Goal: Information Seeking & Learning: Learn about a topic

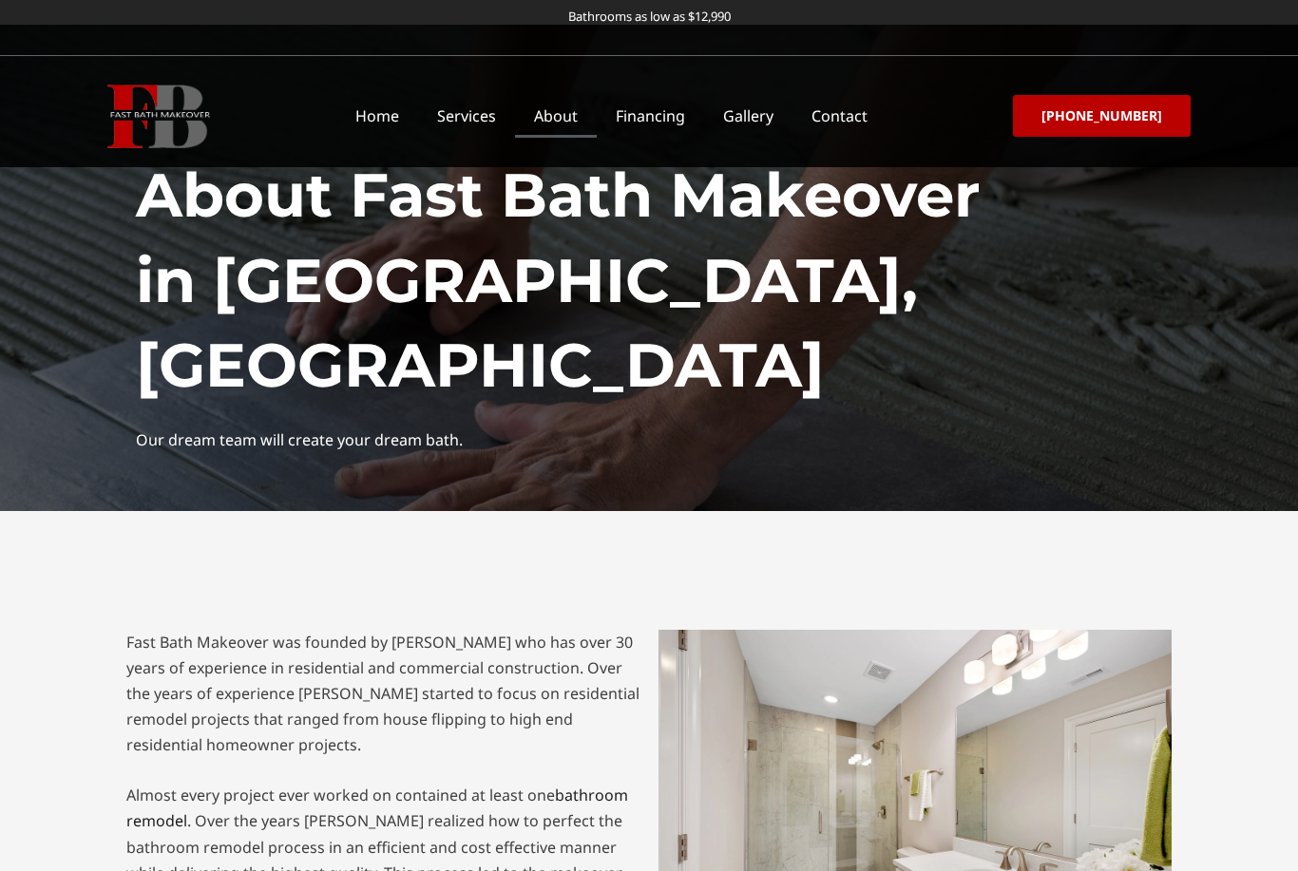
click at [759, 131] on link "Gallery" at bounding box center [748, 116] width 88 height 44
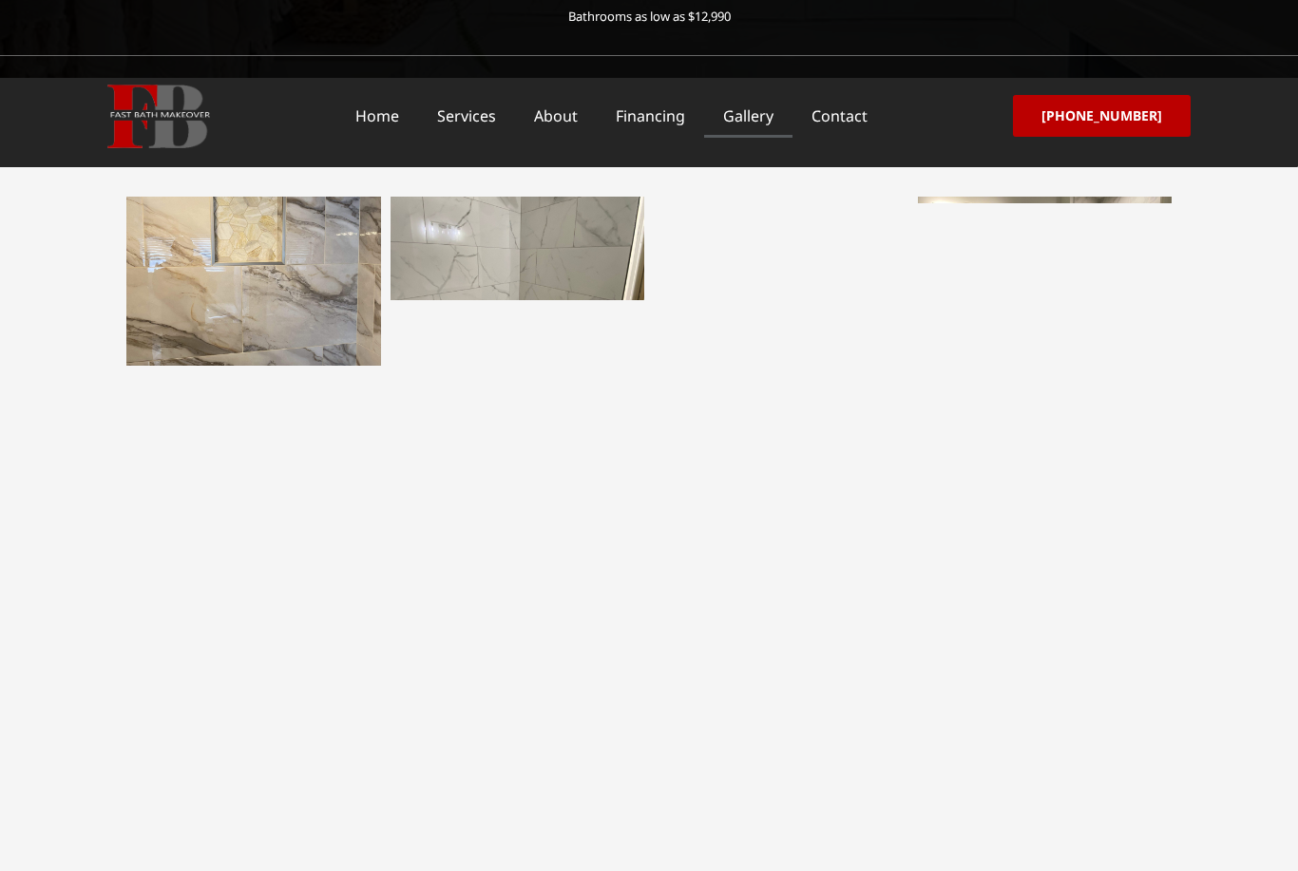
scroll to position [432, 0]
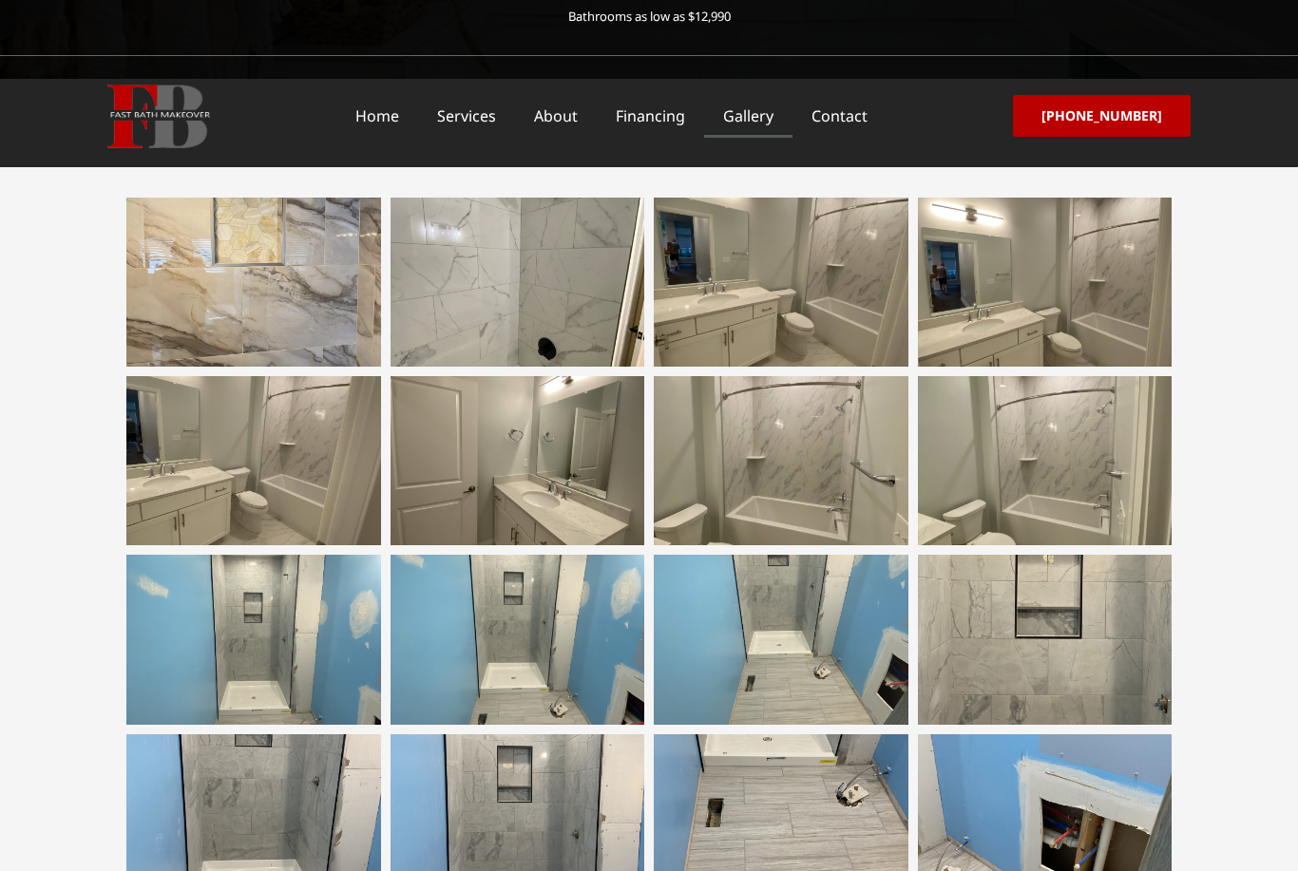
click at [476, 279] on div at bounding box center [517, 282] width 255 height 169
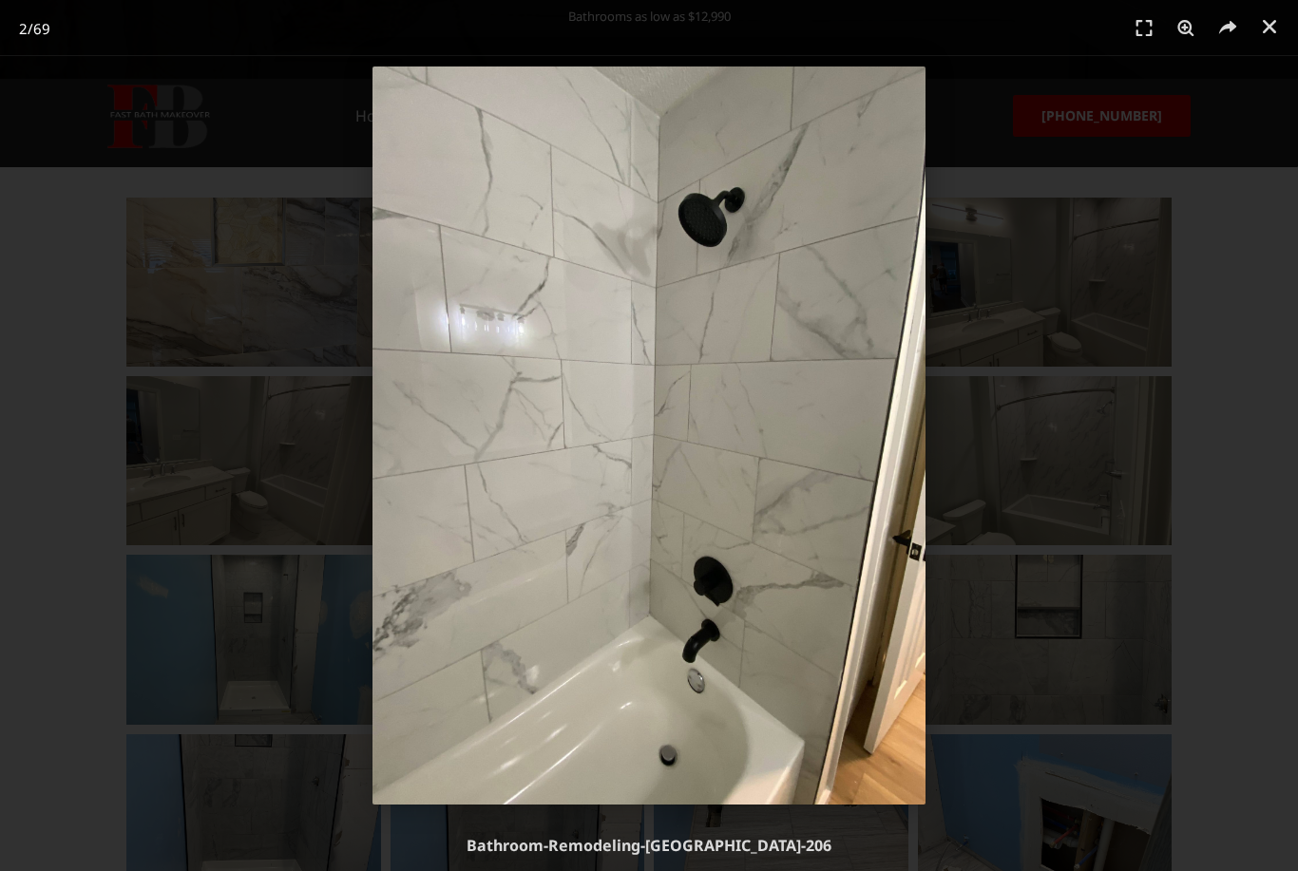
click at [89, 259] on div "2 / 69" at bounding box center [649, 436] width 1165 height 738
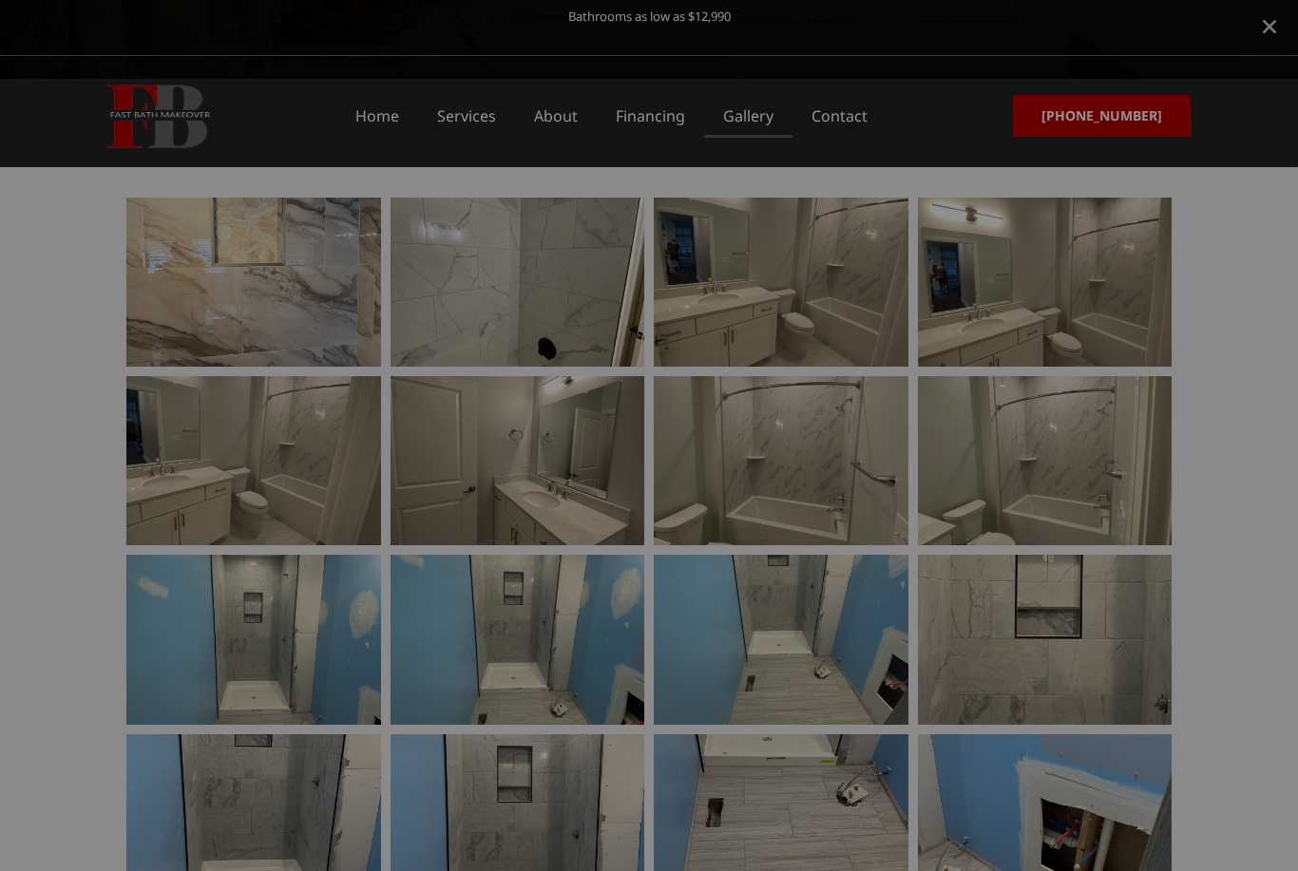
click at [85, 258] on div at bounding box center [649, 435] width 1298 height 871
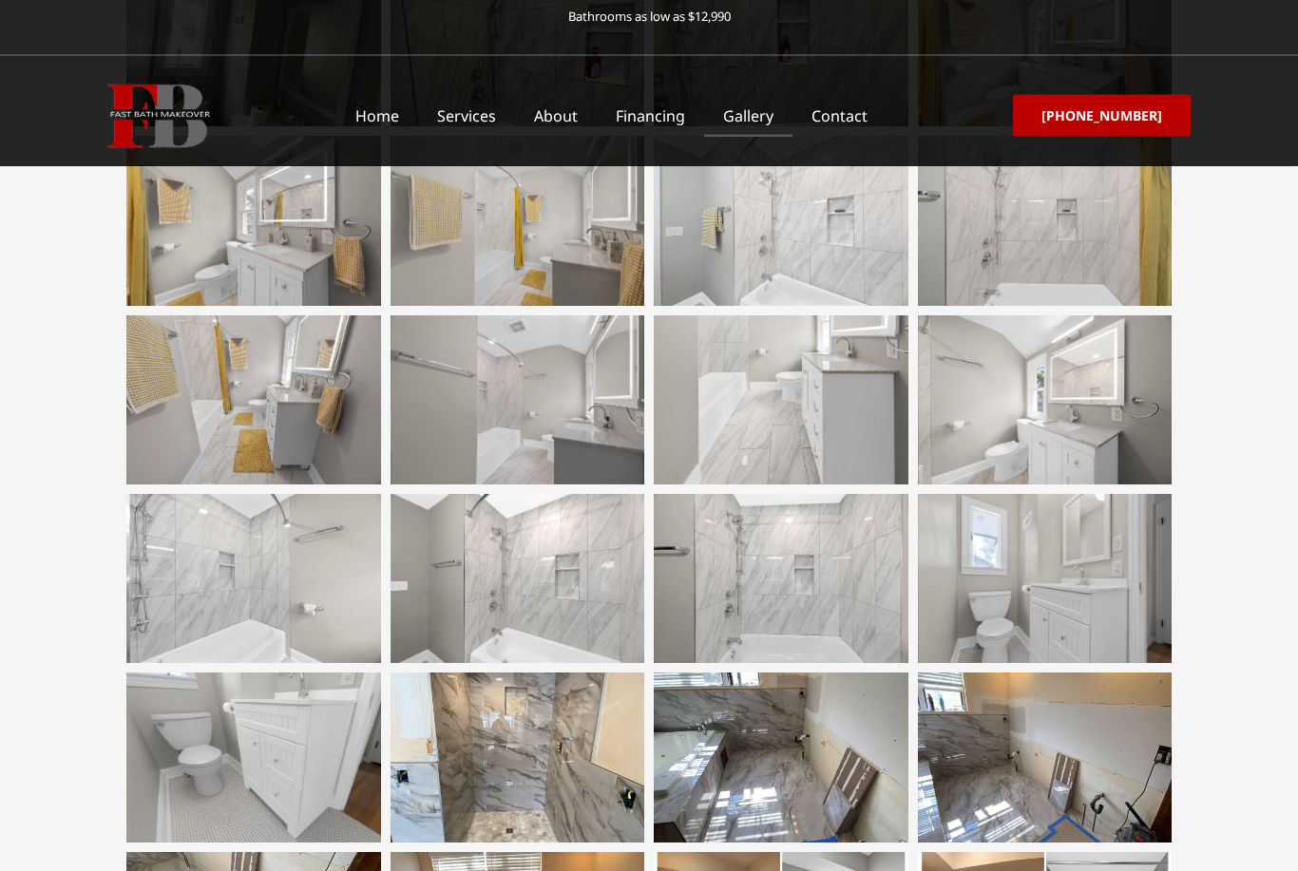
scroll to position [2462, 0]
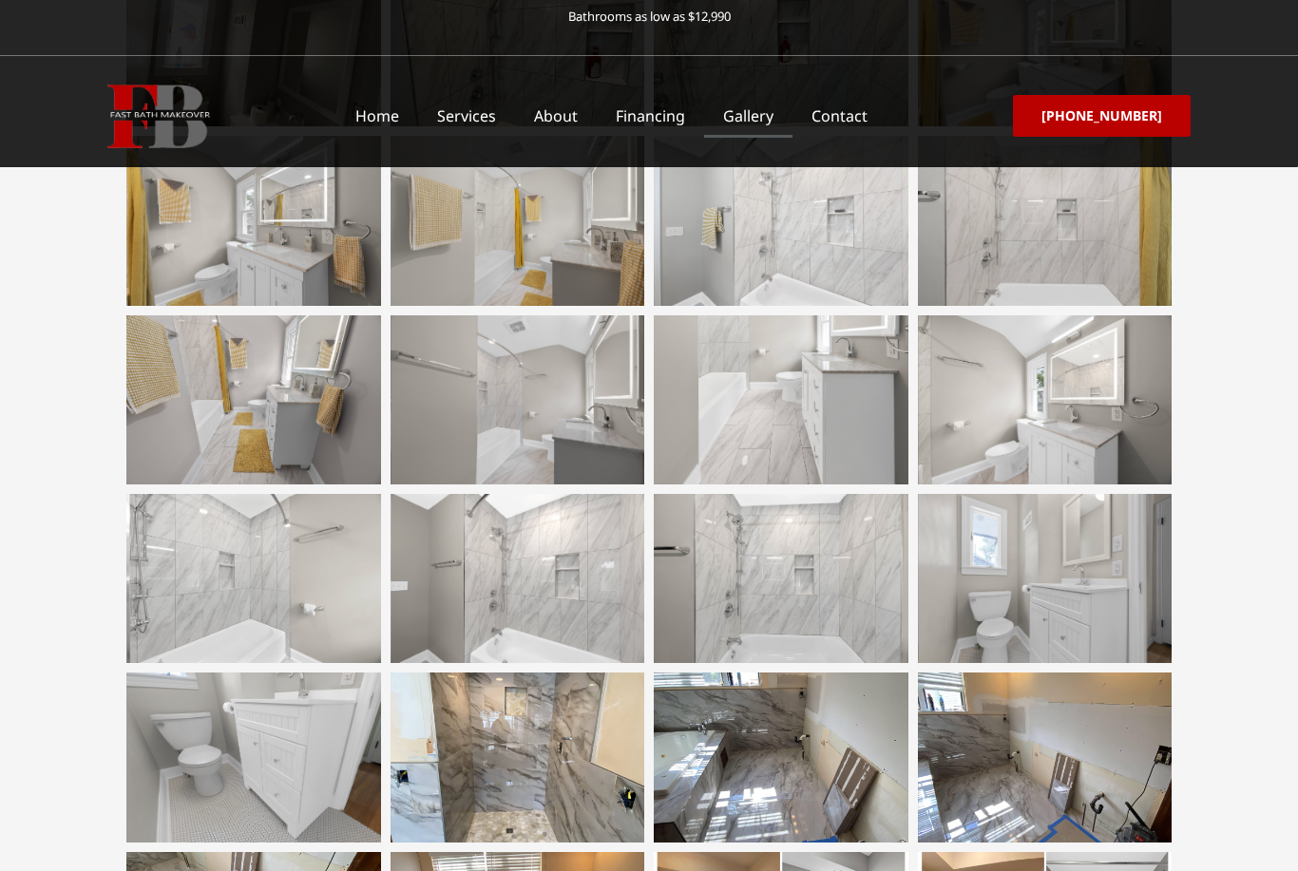
click at [270, 562] on div at bounding box center [253, 578] width 255 height 169
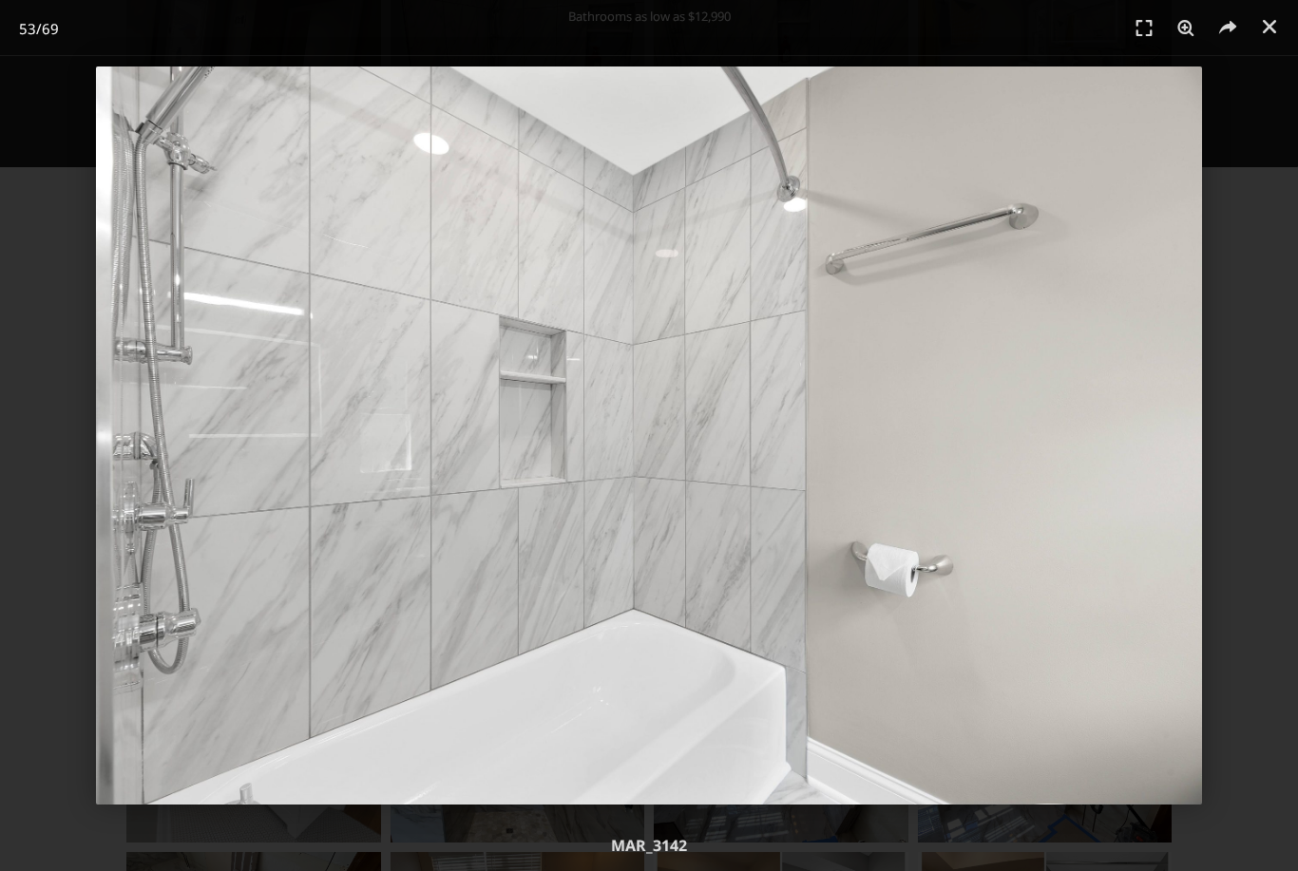
click at [13, 522] on div "53 / 69" at bounding box center [649, 435] width 1298 height 871
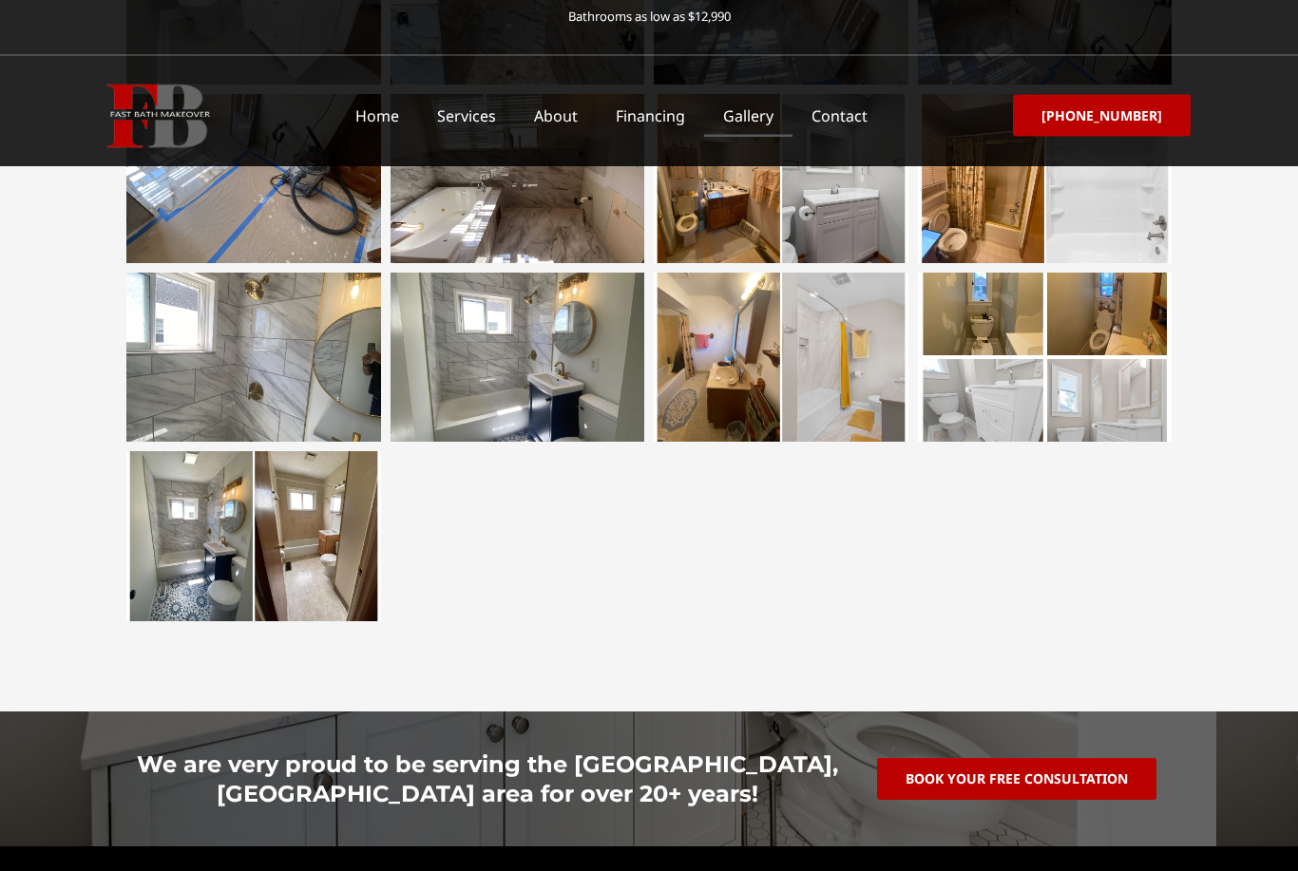
scroll to position [3229, 0]
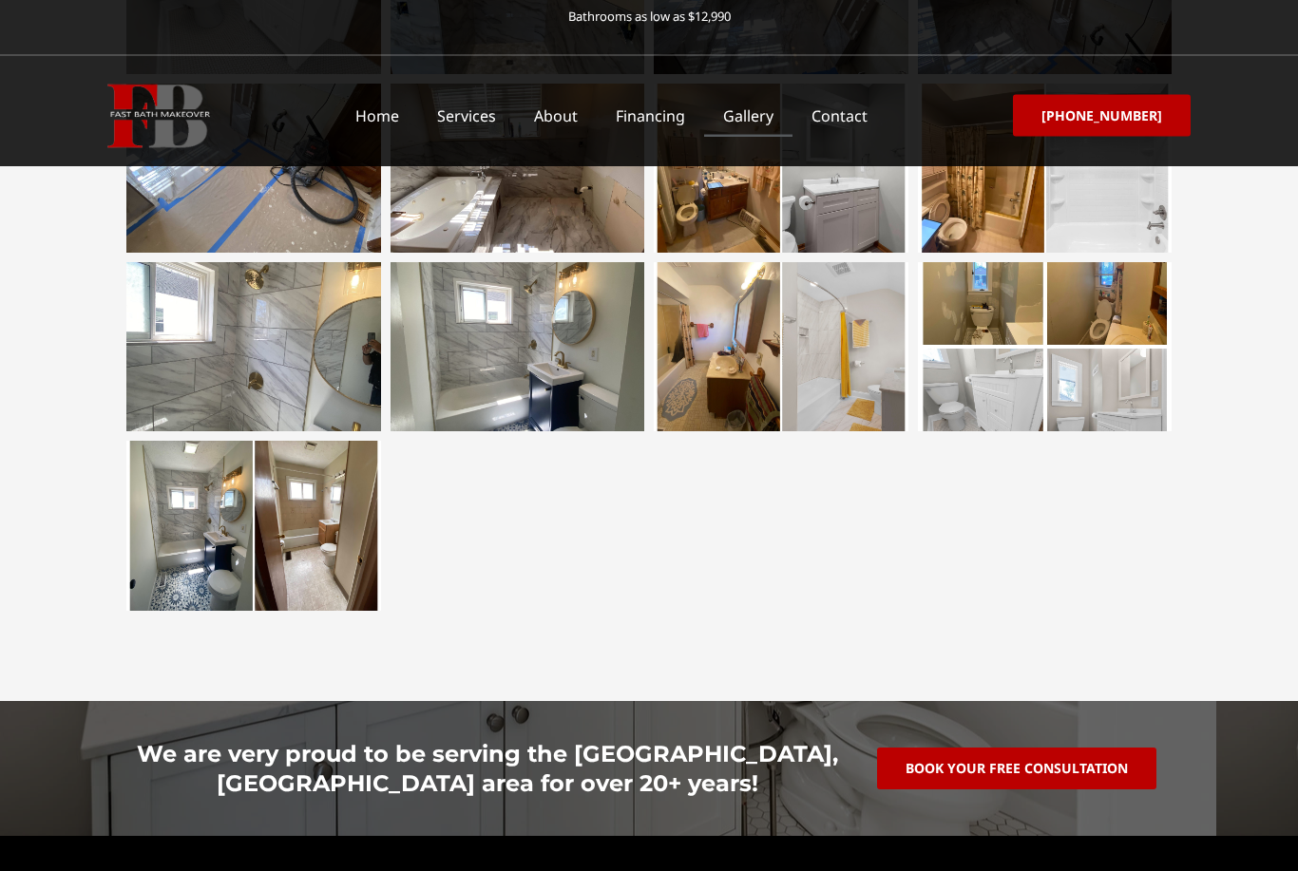
click at [71, 748] on div at bounding box center [649, 769] width 1298 height 135
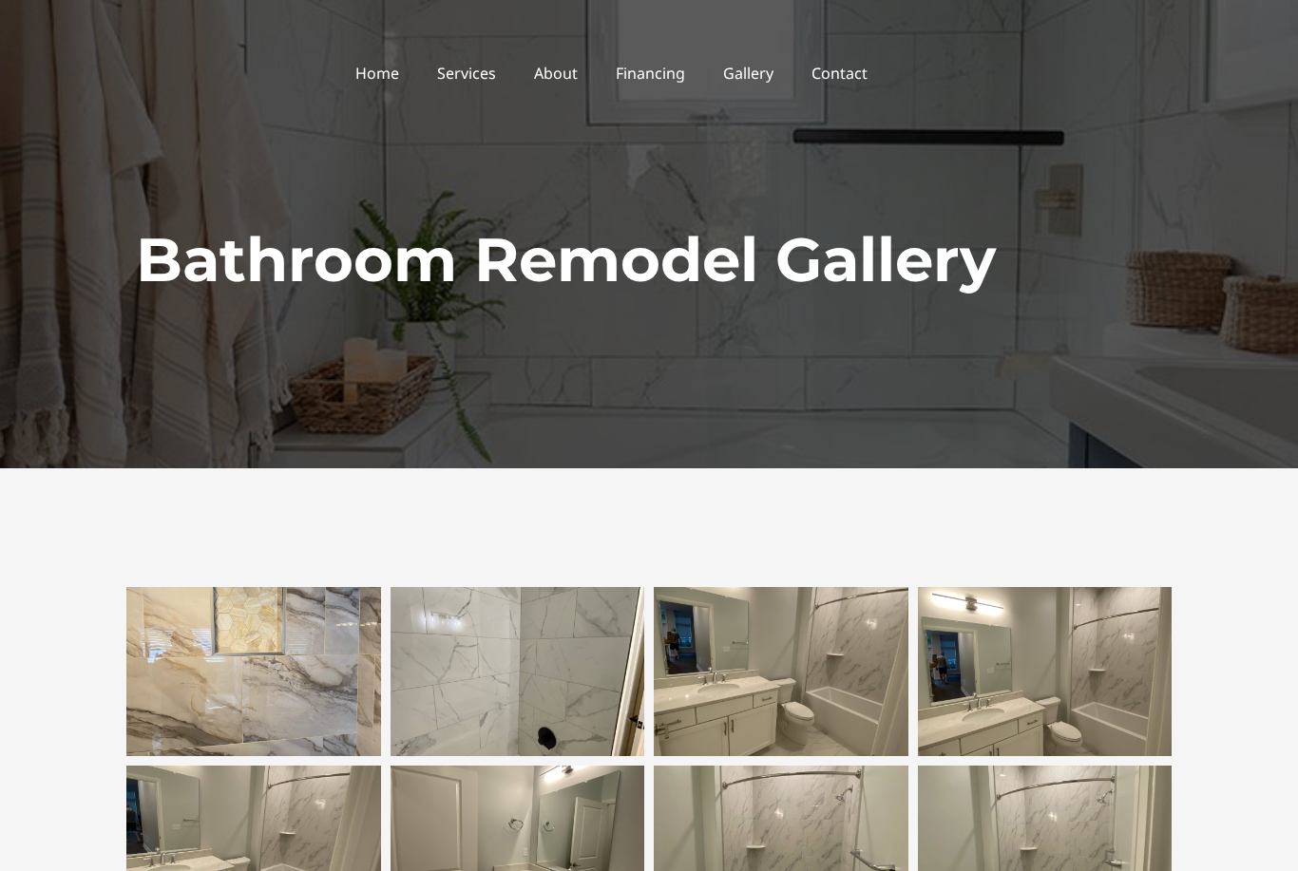
scroll to position [0, 0]
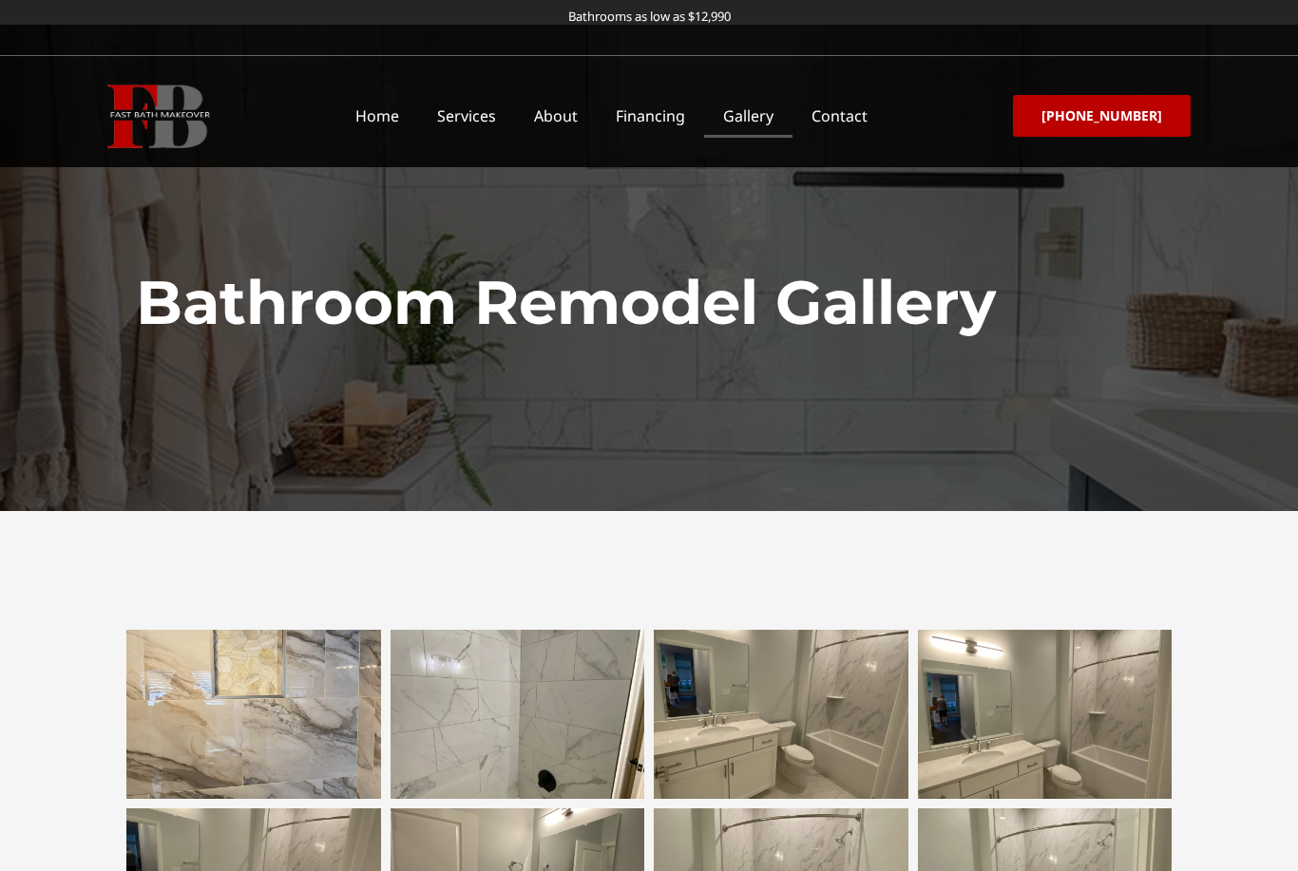
click at [45, 202] on div at bounding box center [649, 268] width 1298 height 486
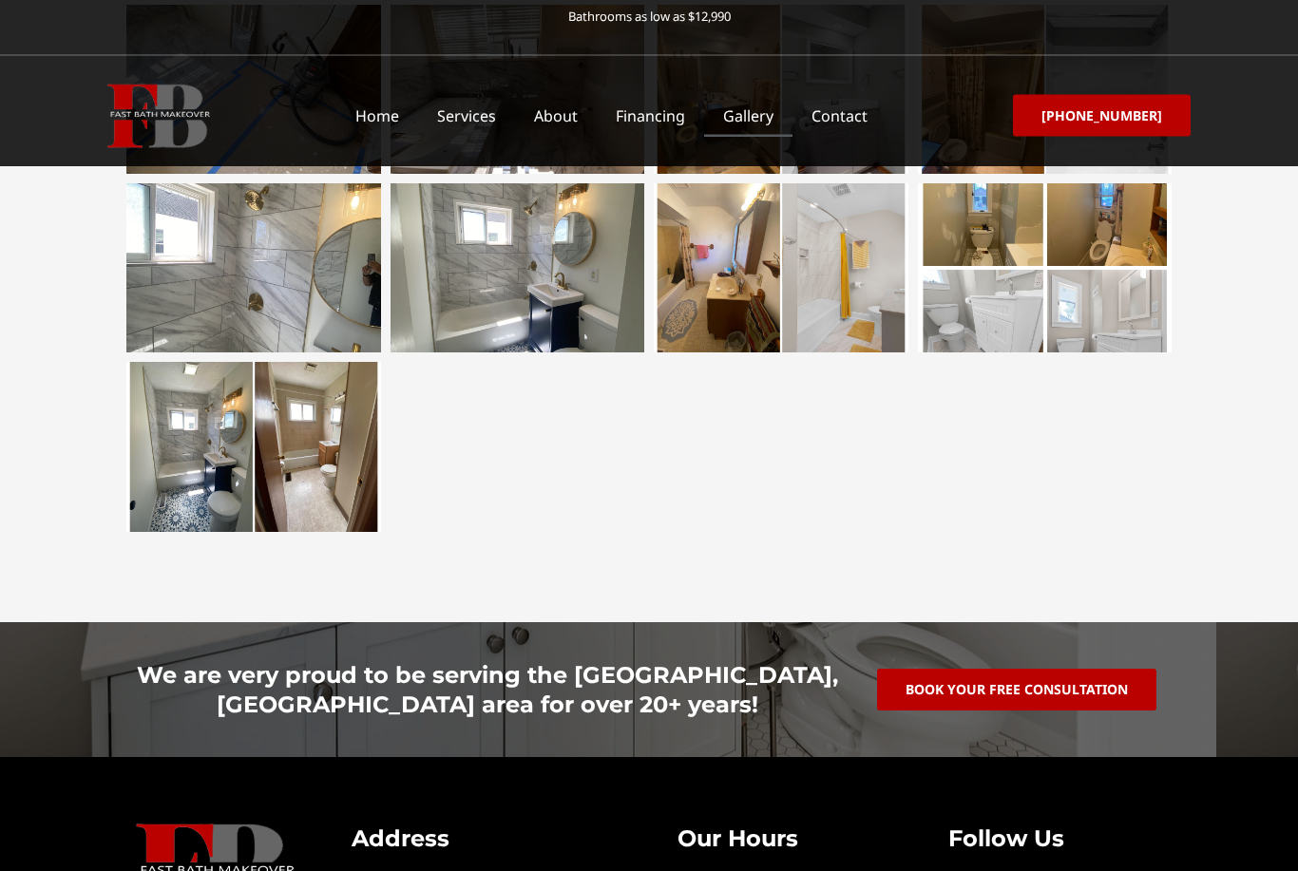
scroll to position [3309, 0]
click at [470, 112] on link "Services" at bounding box center [466, 116] width 97 height 44
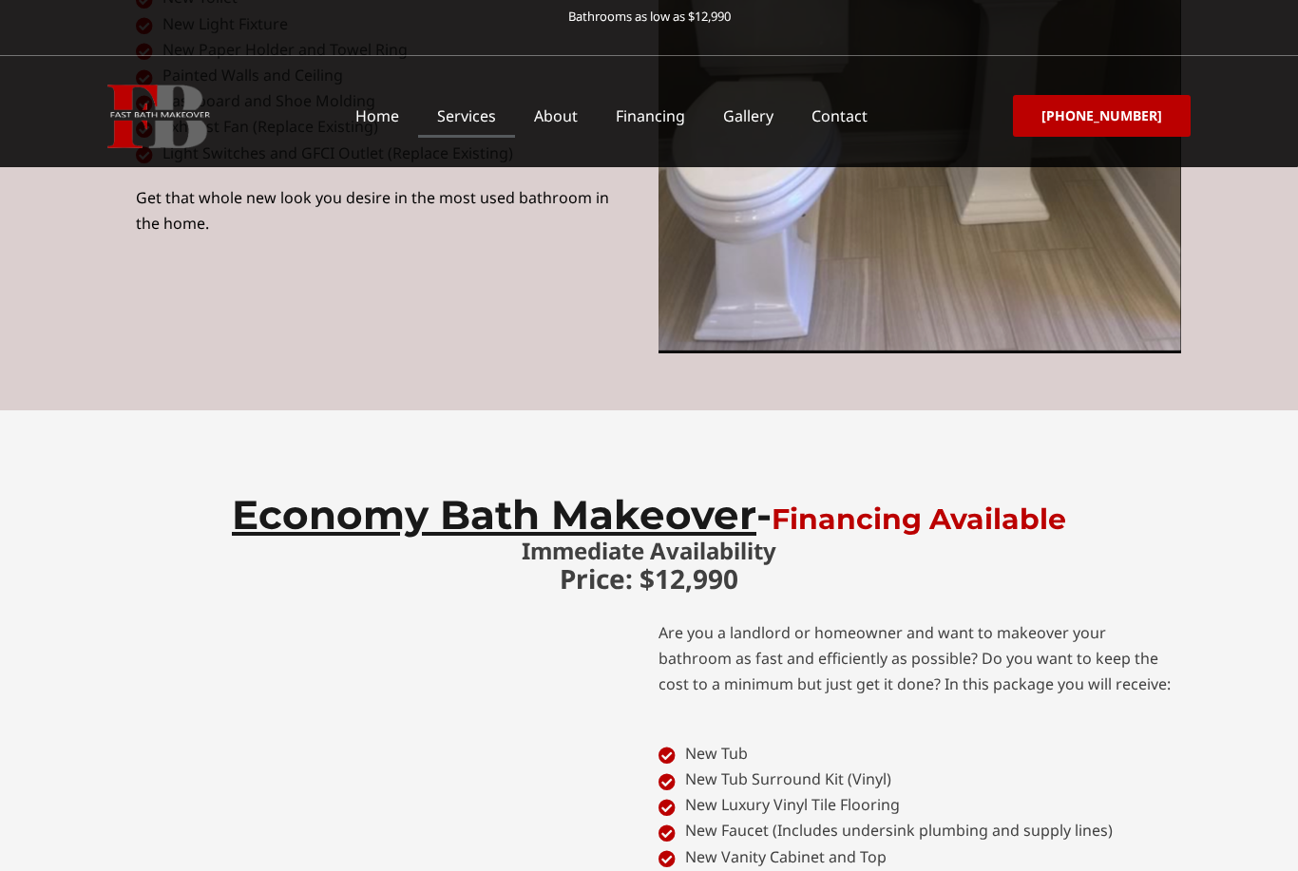
scroll to position [6817, 0]
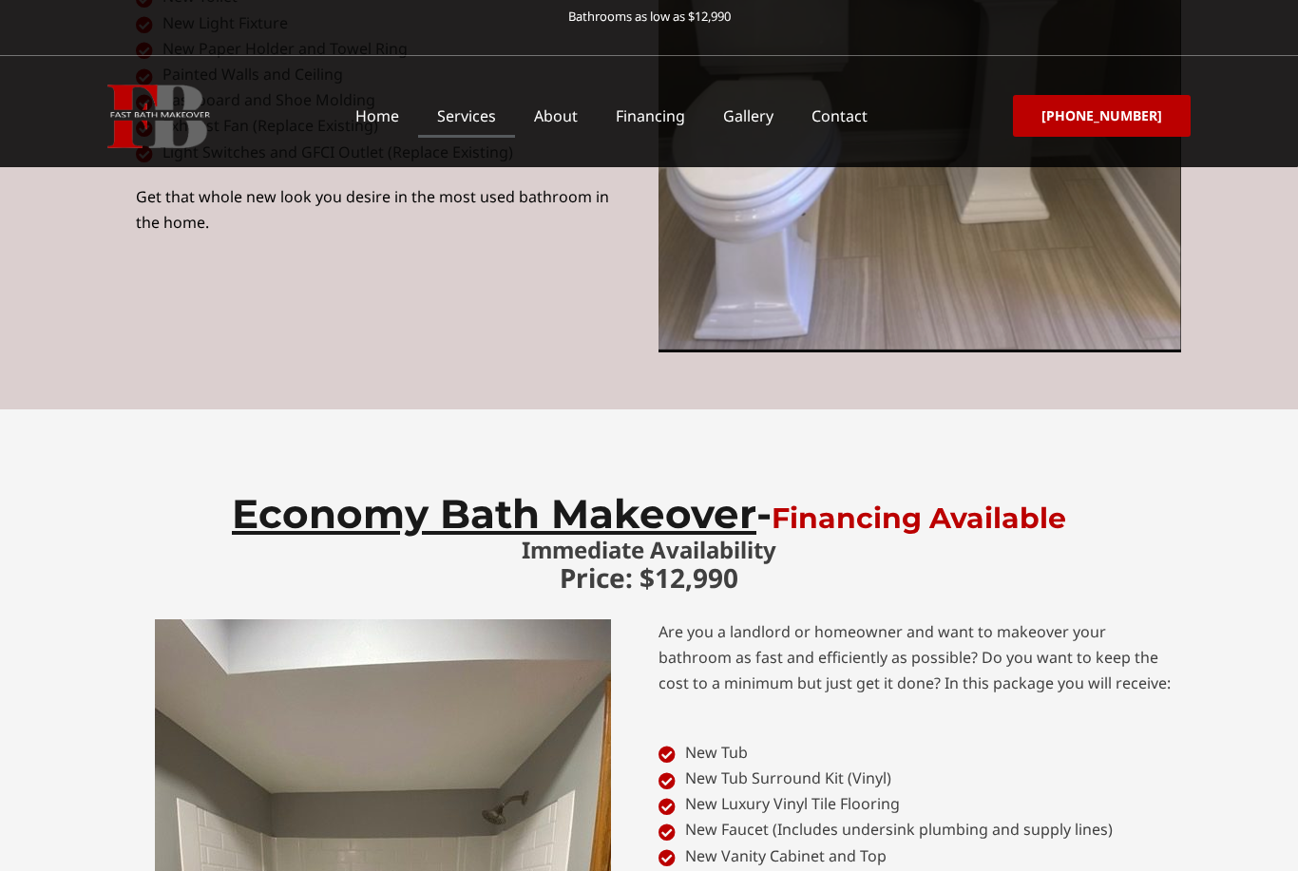
click at [770, 121] on link "Gallery" at bounding box center [748, 116] width 88 height 44
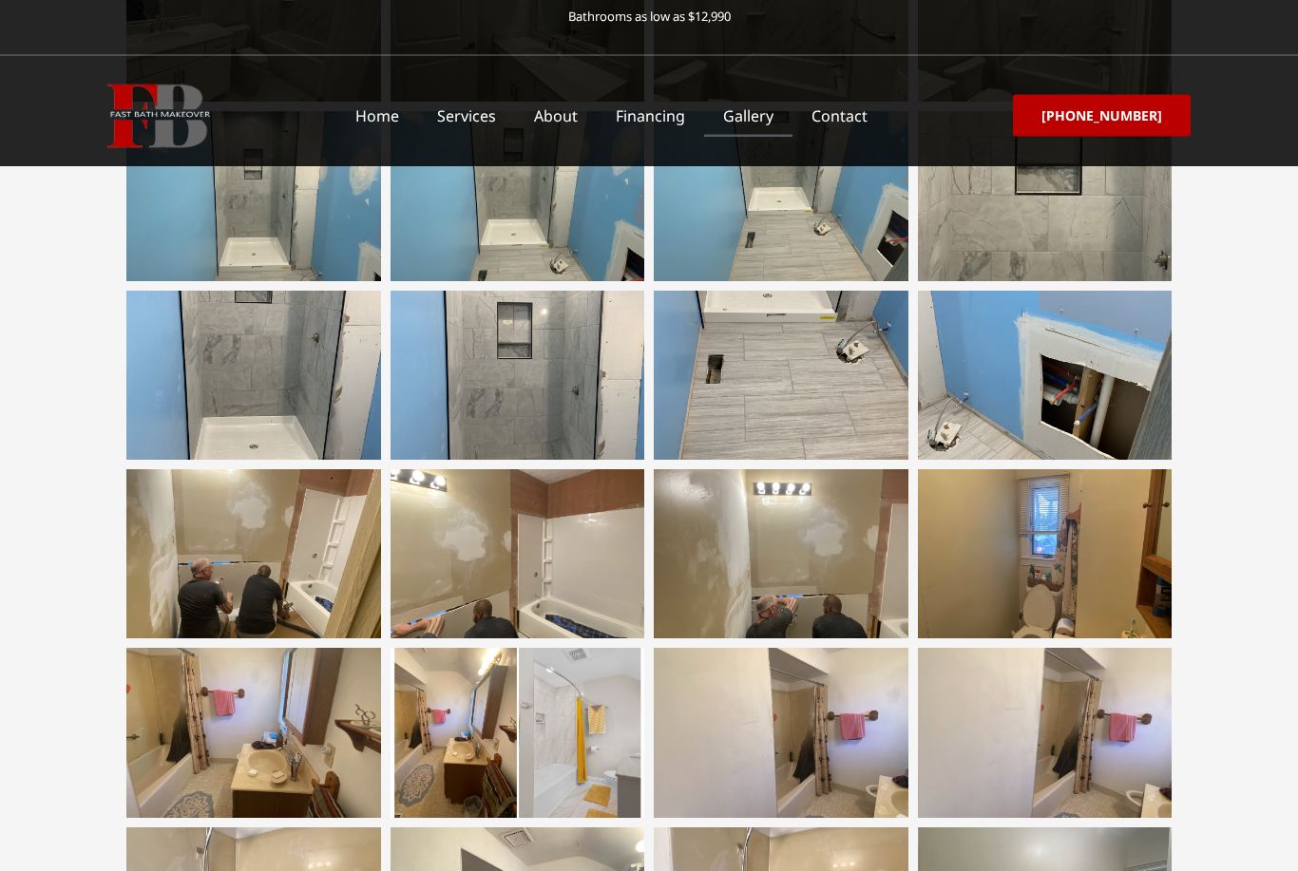
scroll to position [877, 0]
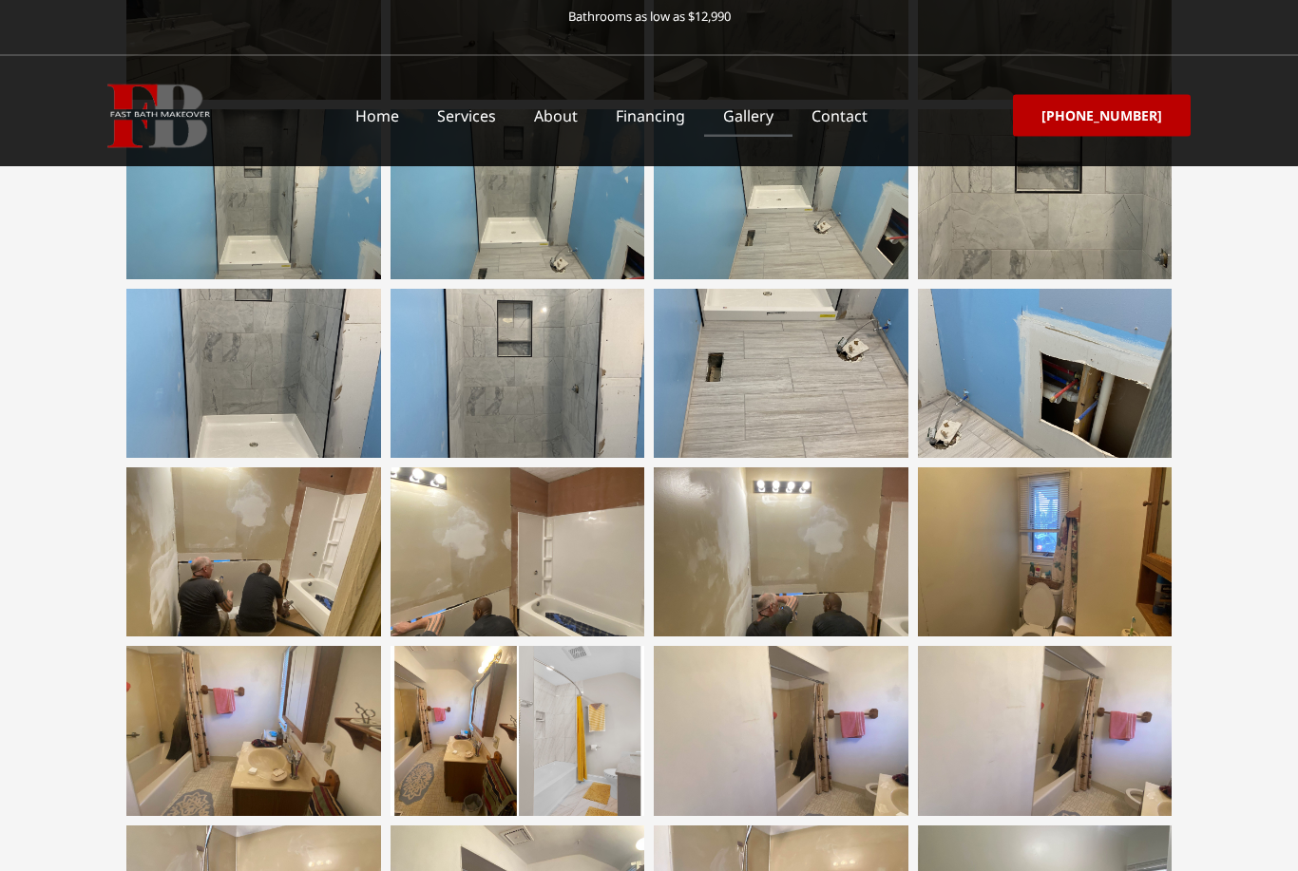
click at [493, 594] on div at bounding box center [517, 552] width 255 height 169
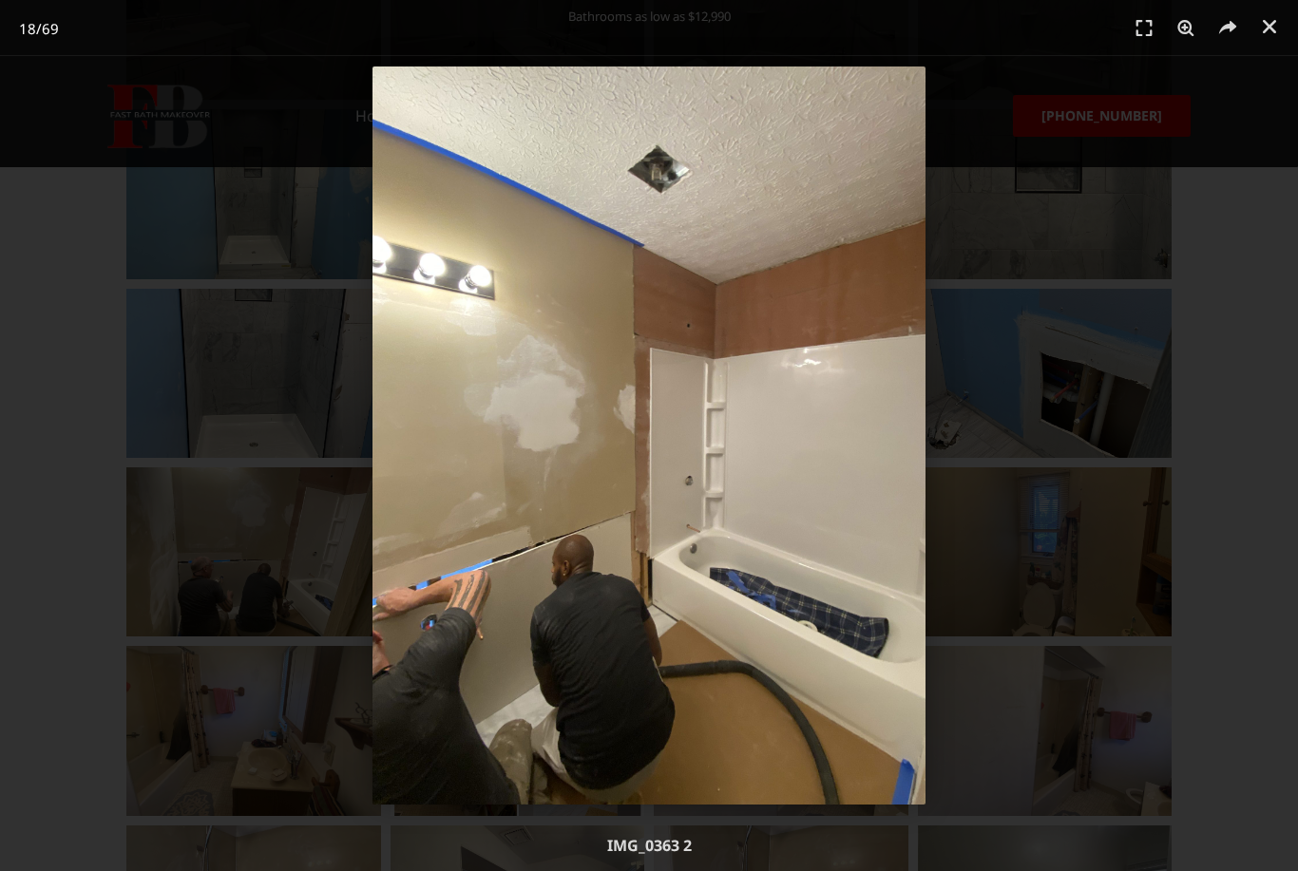
click at [97, 518] on div "18 / 69" at bounding box center [649, 436] width 1165 height 738
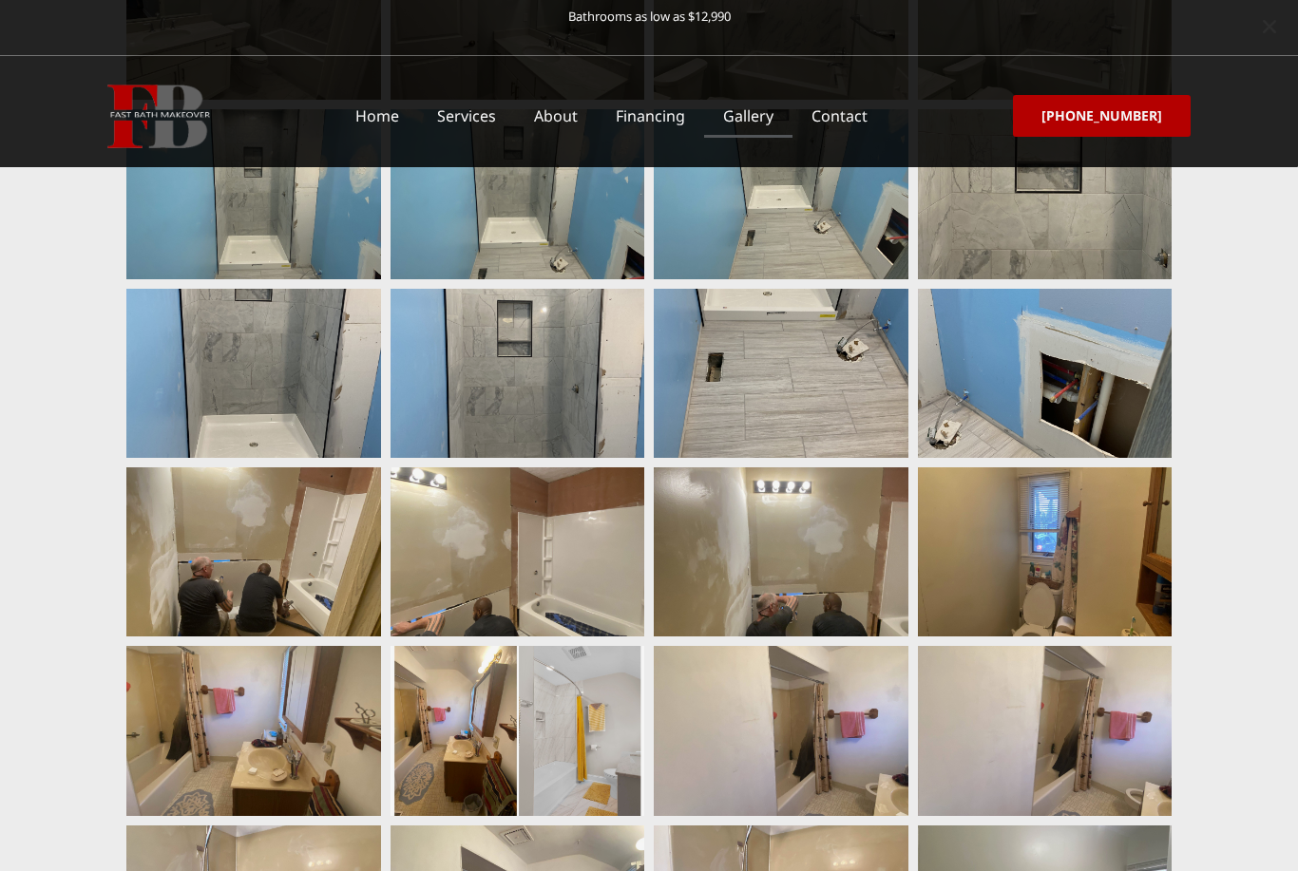
click at [1176, 553] on div at bounding box center [649, 435] width 1298 height 871
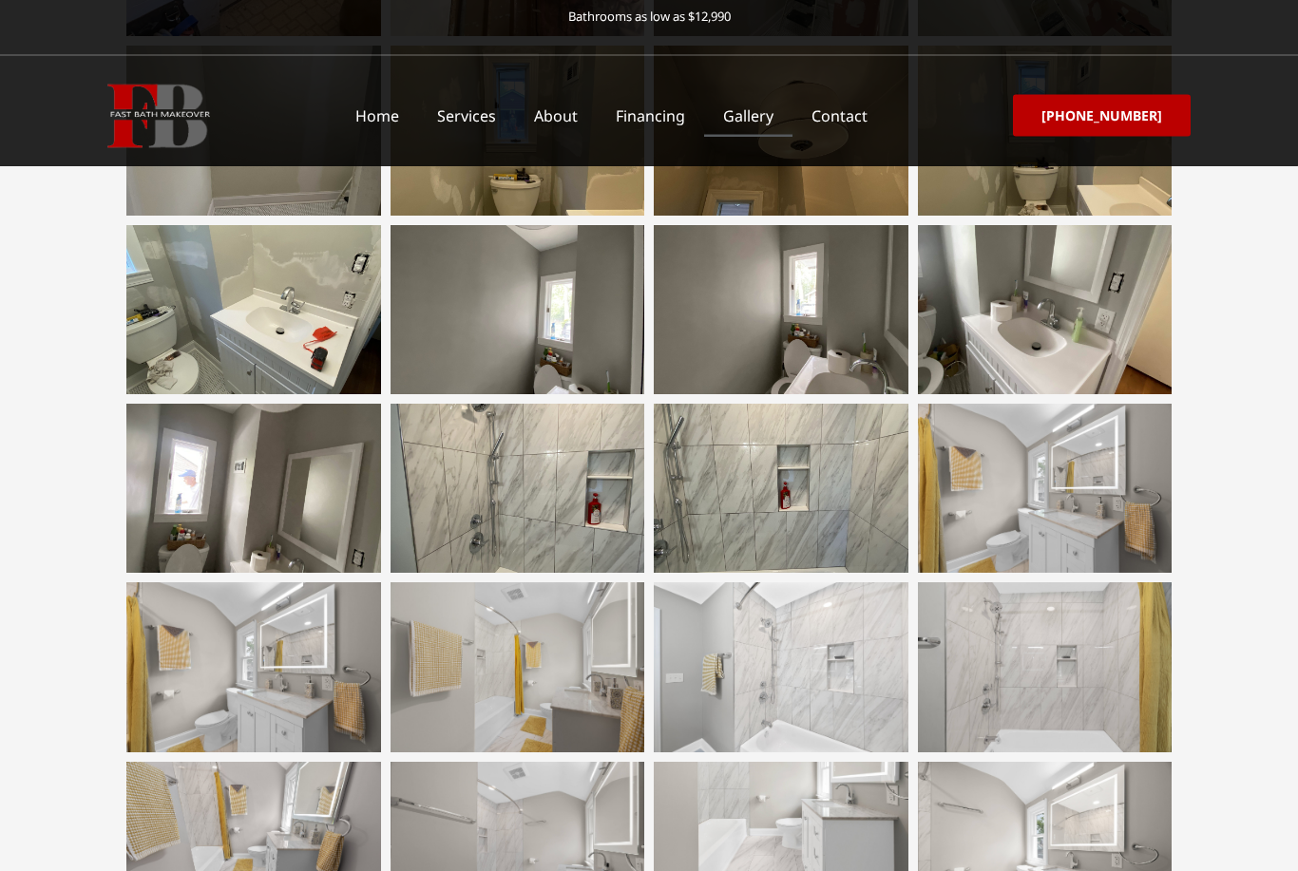
scroll to position [2015, 0]
click at [483, 522] on div at bounding box center [517, 488] width 255 height 169
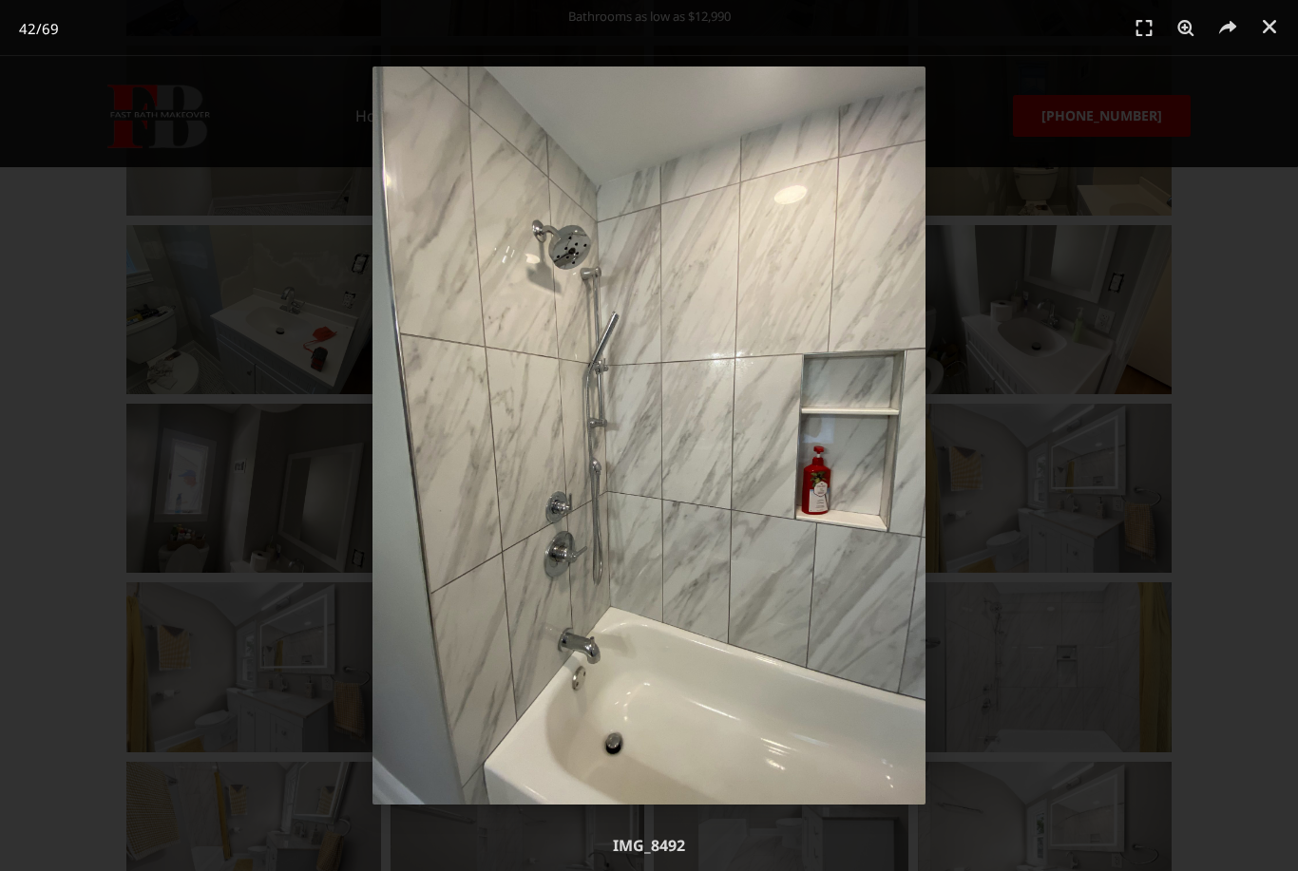
click at [186, 428] on div "42 / 69" at bounding box center [649, 436] width 1165 height 738
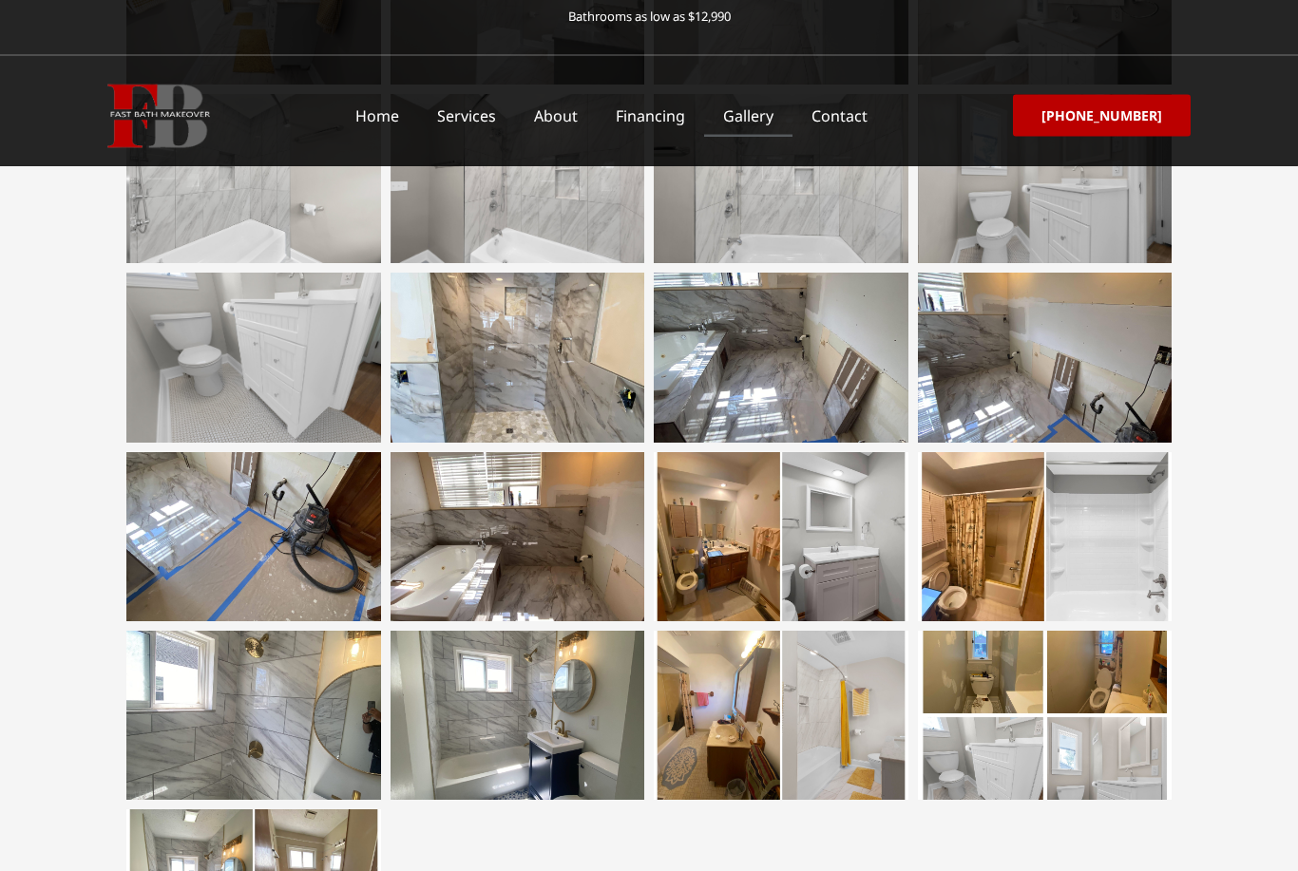
scroll to position [2862, 0]
click at [1127, 563] on div at bounding box center [1045, 536] width 255 height 169
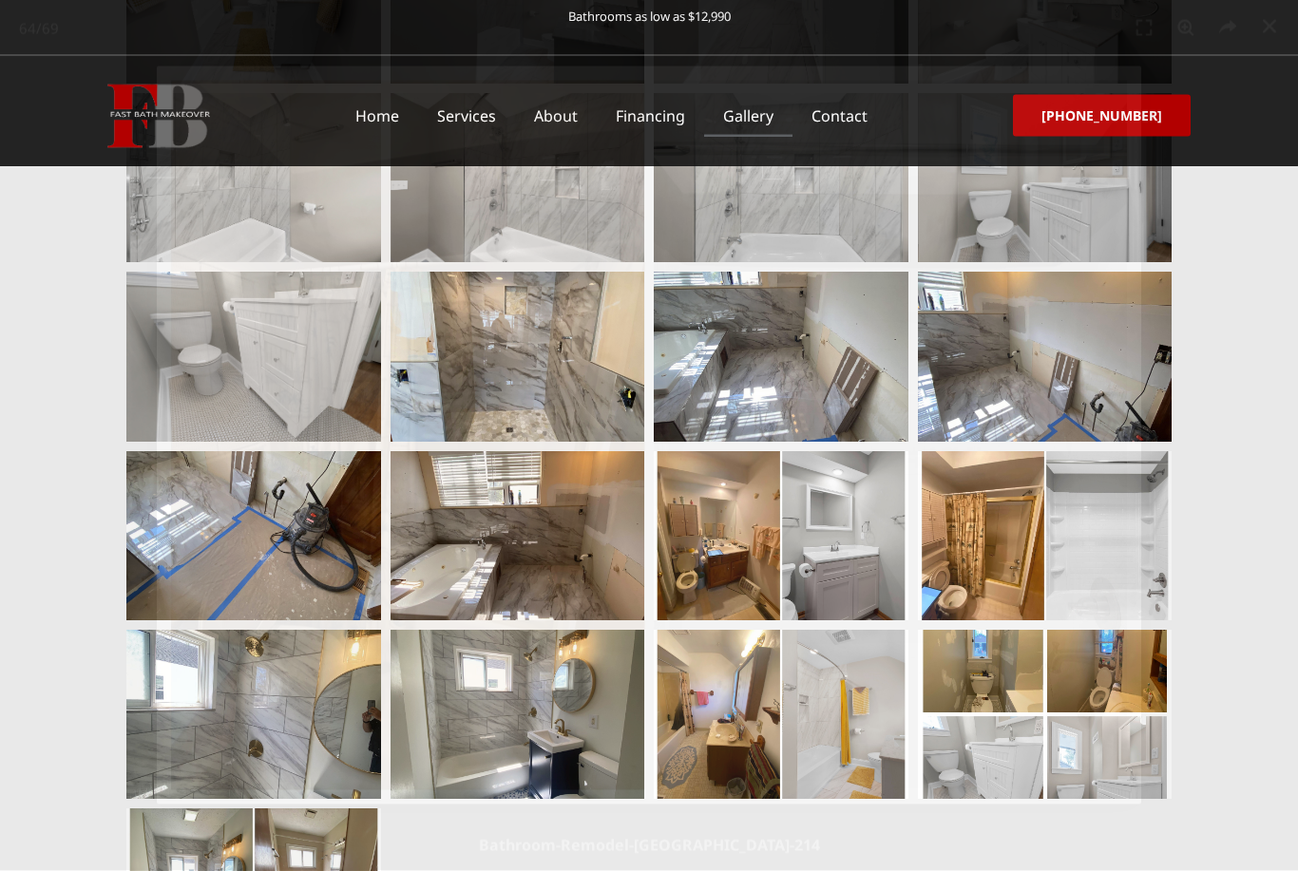
scroll to position [2863, 0]
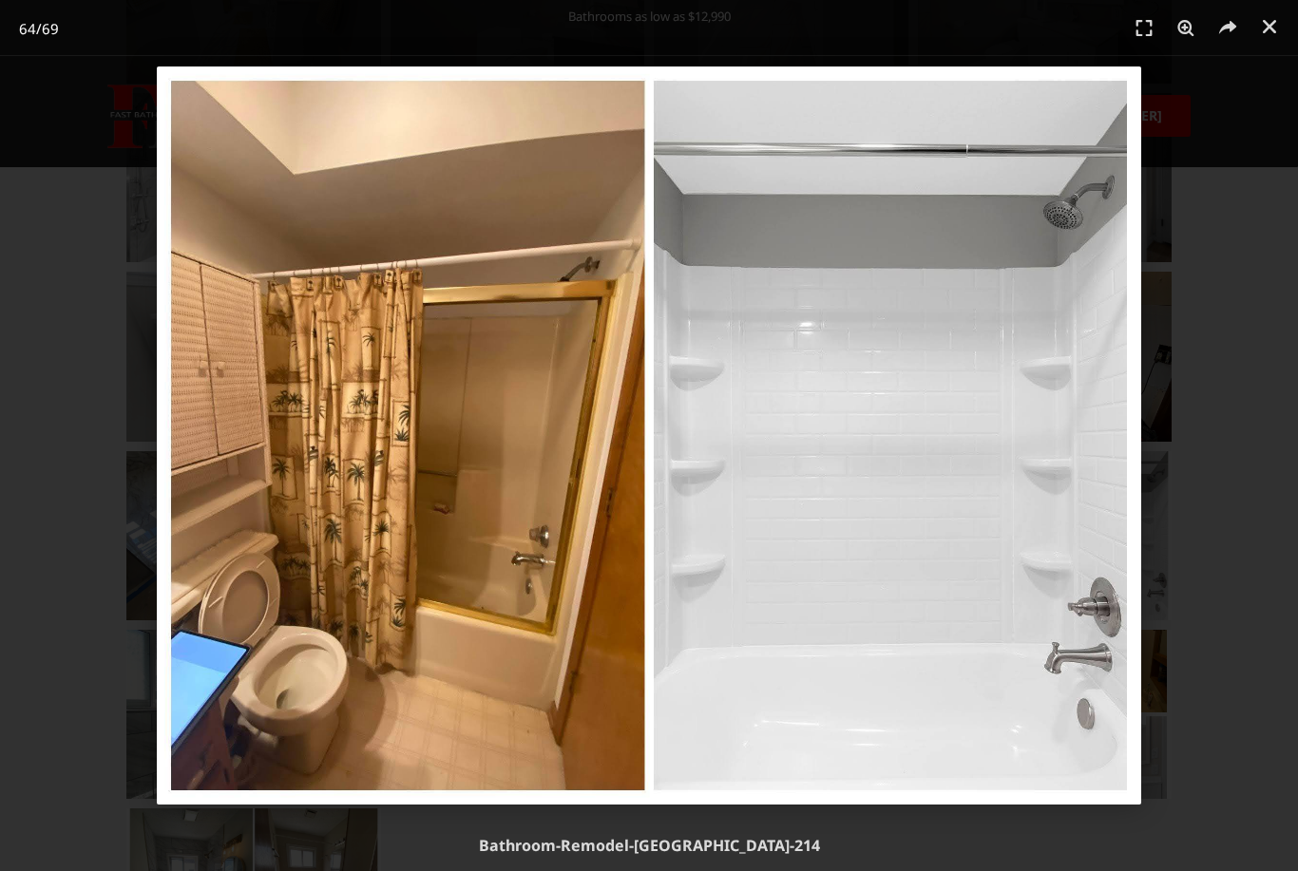
click at [1259, 506] on div "64 / 69" at bounding box center [649, 435] width 1298 height 871
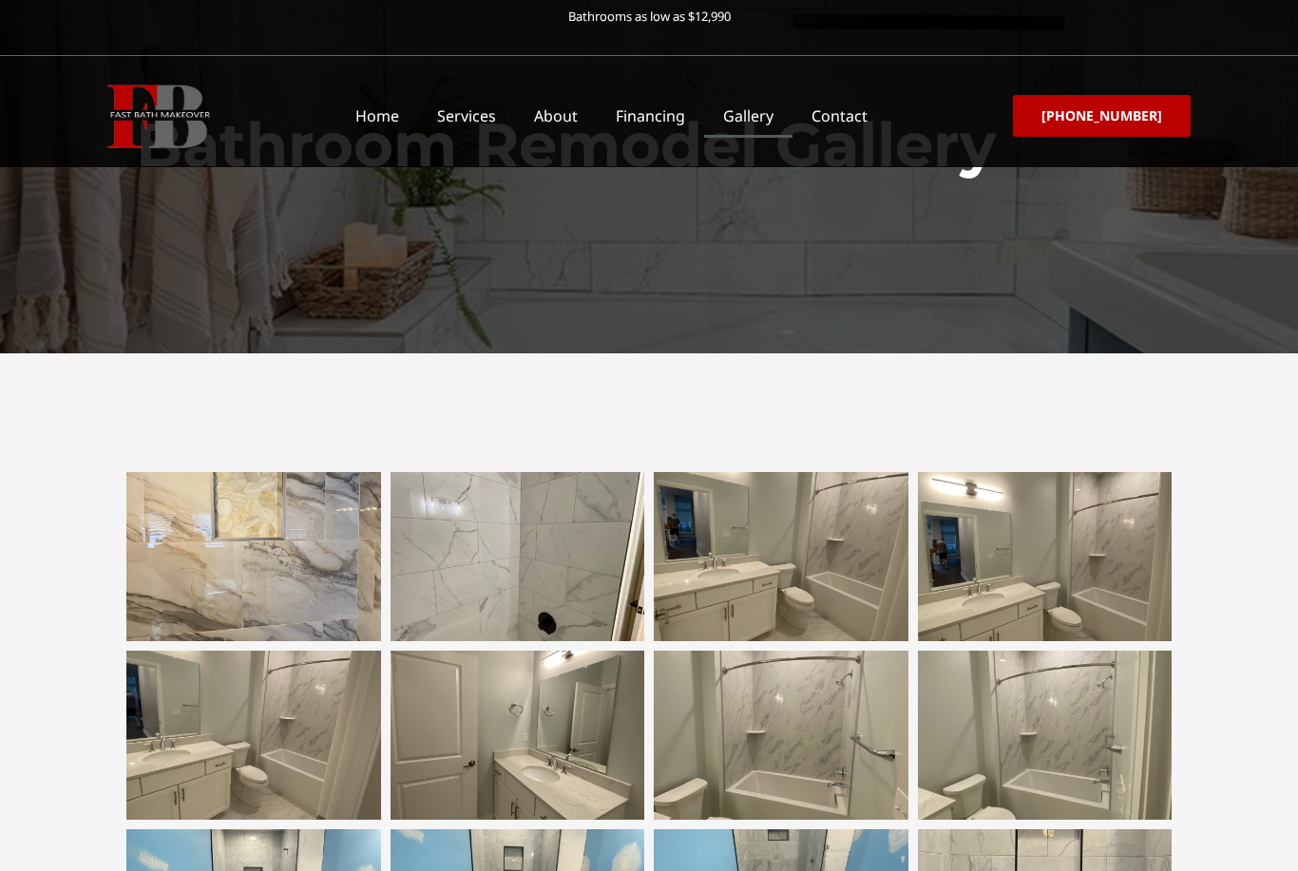
scroll to position [0, 0]
